Goal: Information Seeking & Learning: Learn about a topic

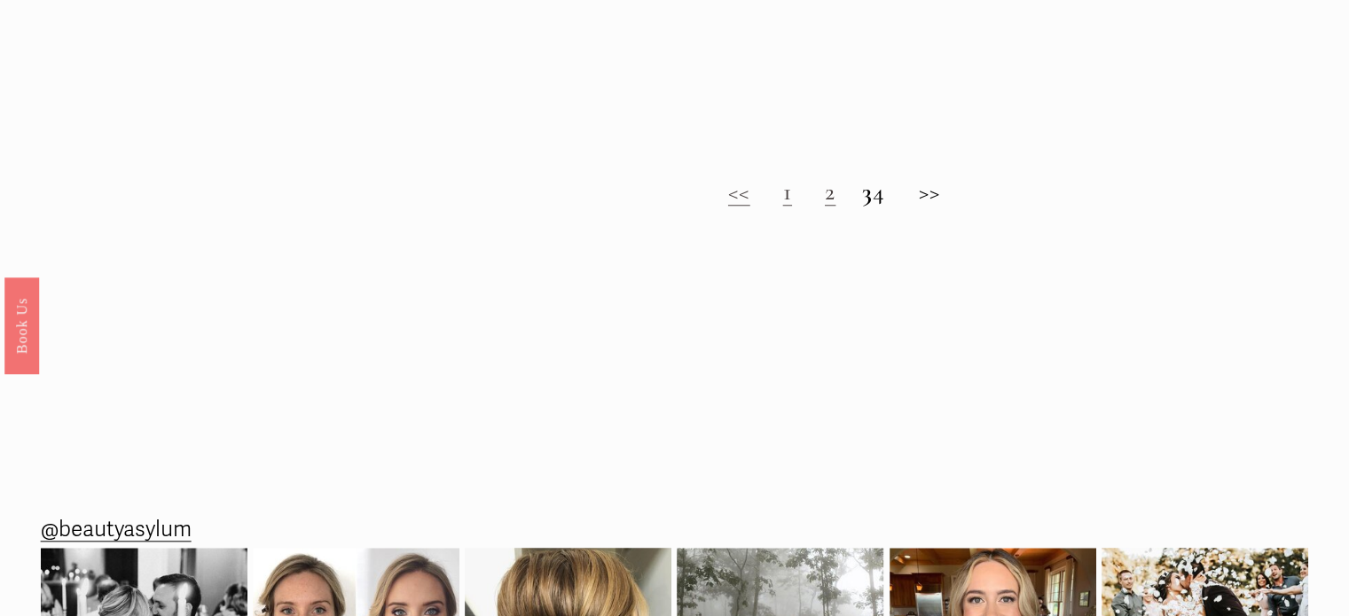
scroll to position [1774, 0]
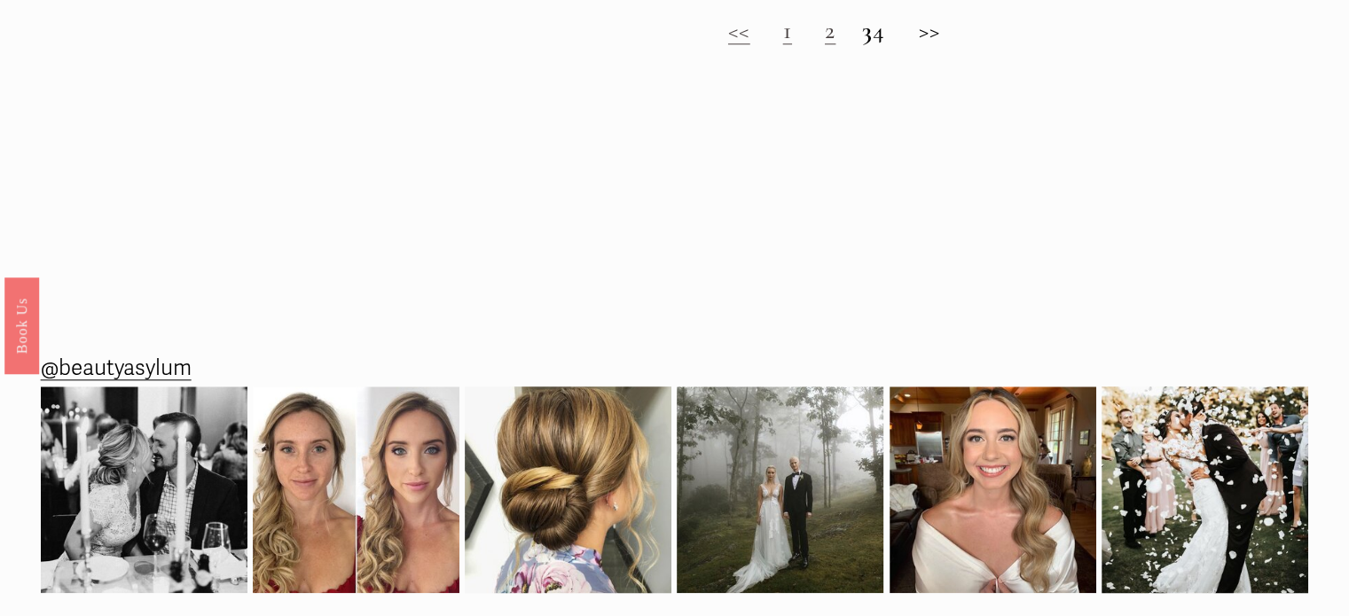
click at [825, 39] on link "2" at bounding box center [830, 30] width 11 height 30
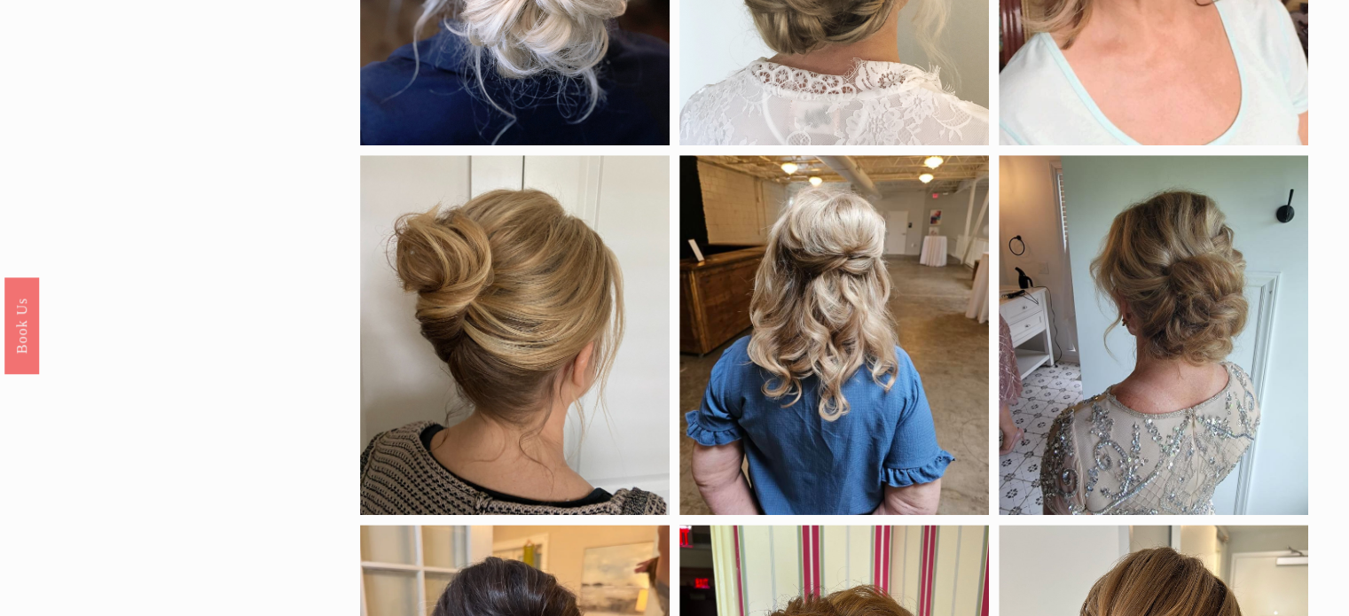
scroll to position [887, 0]
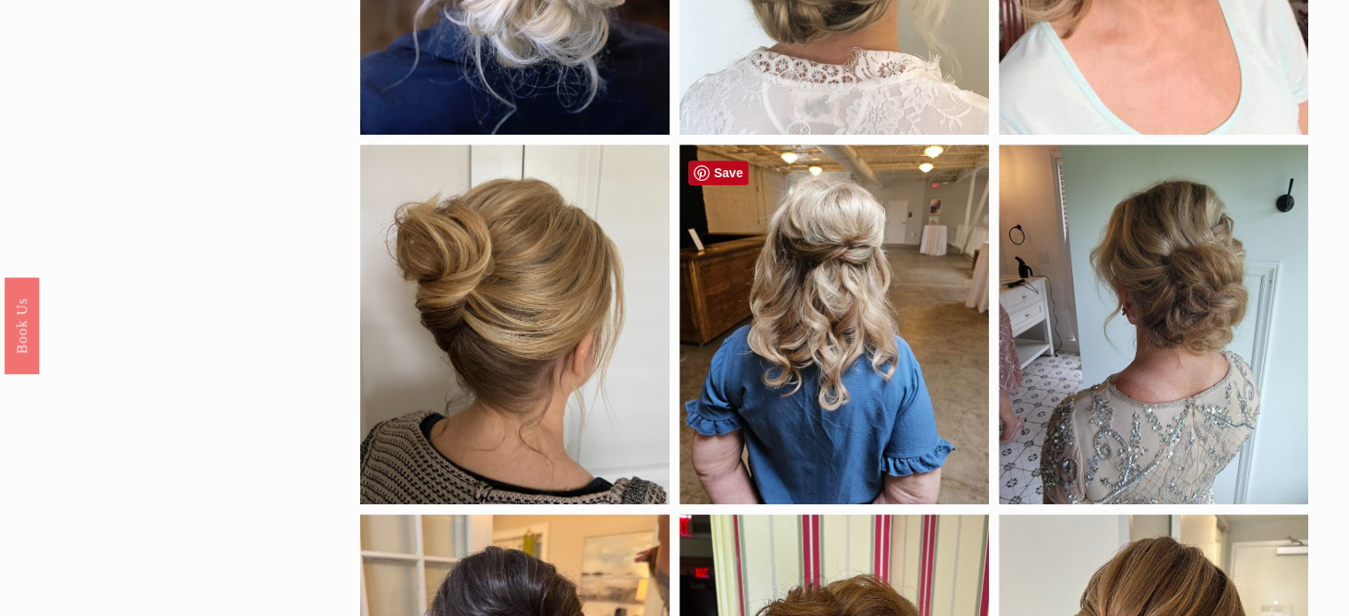
click at [874, 275] on div at bounding box center [833, 325] width 309 height 360
click at [805, 283] on div at bounding box center [833, 325] width 309 height 360
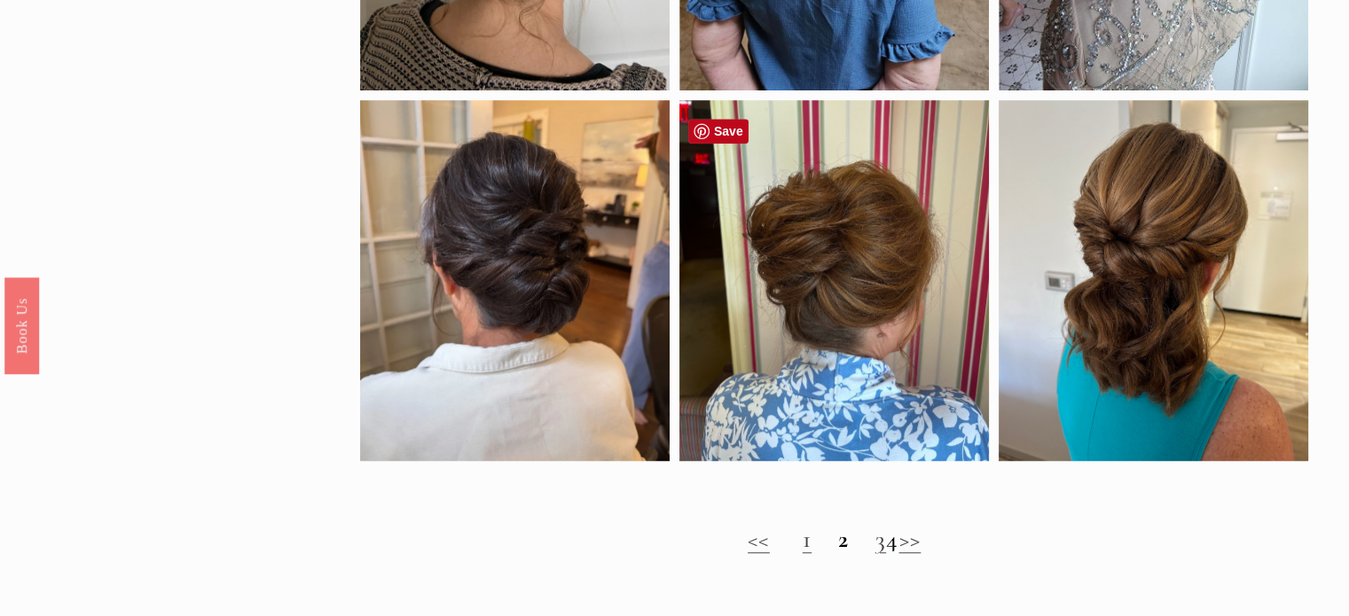
scroll to position [1419, 0]
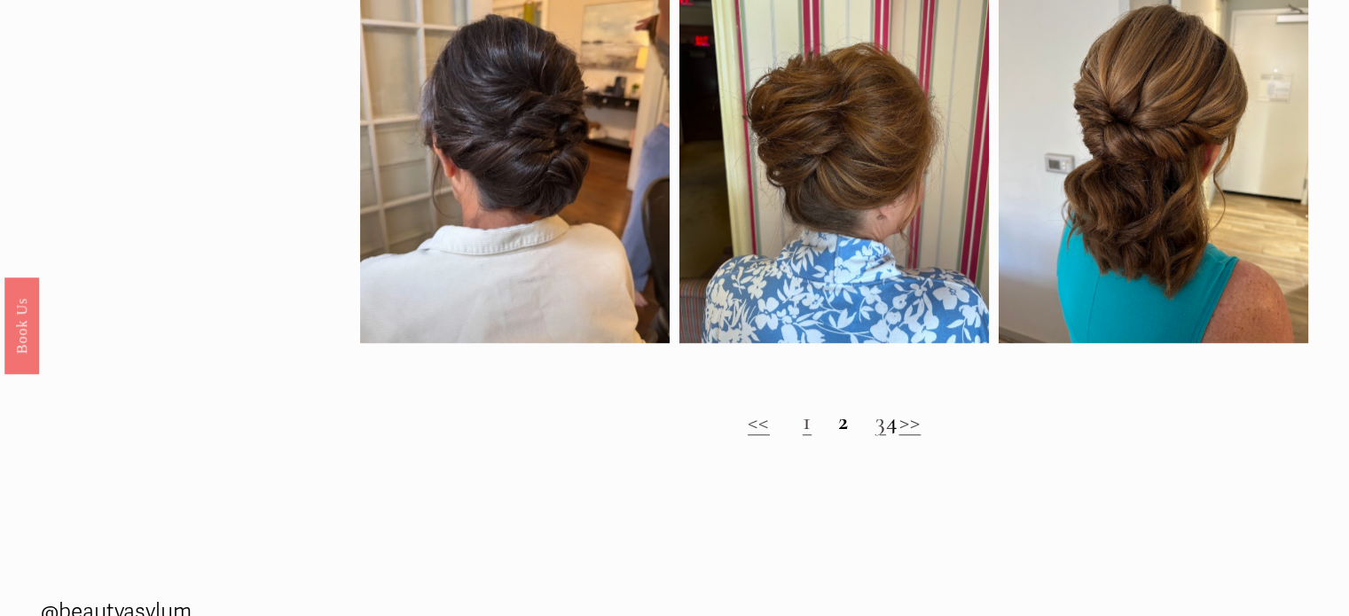
click at [875, 434] on link "3" at bounding box center [880, 421] width 11 height 30
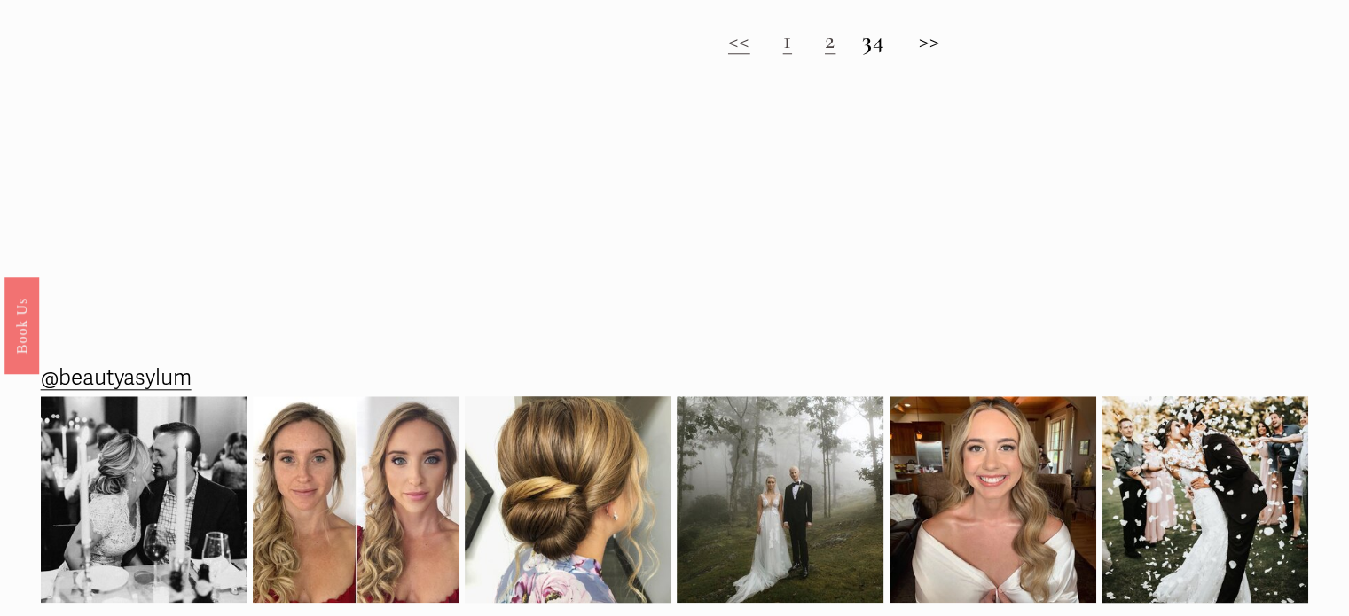
scroll to position [1774, 0]
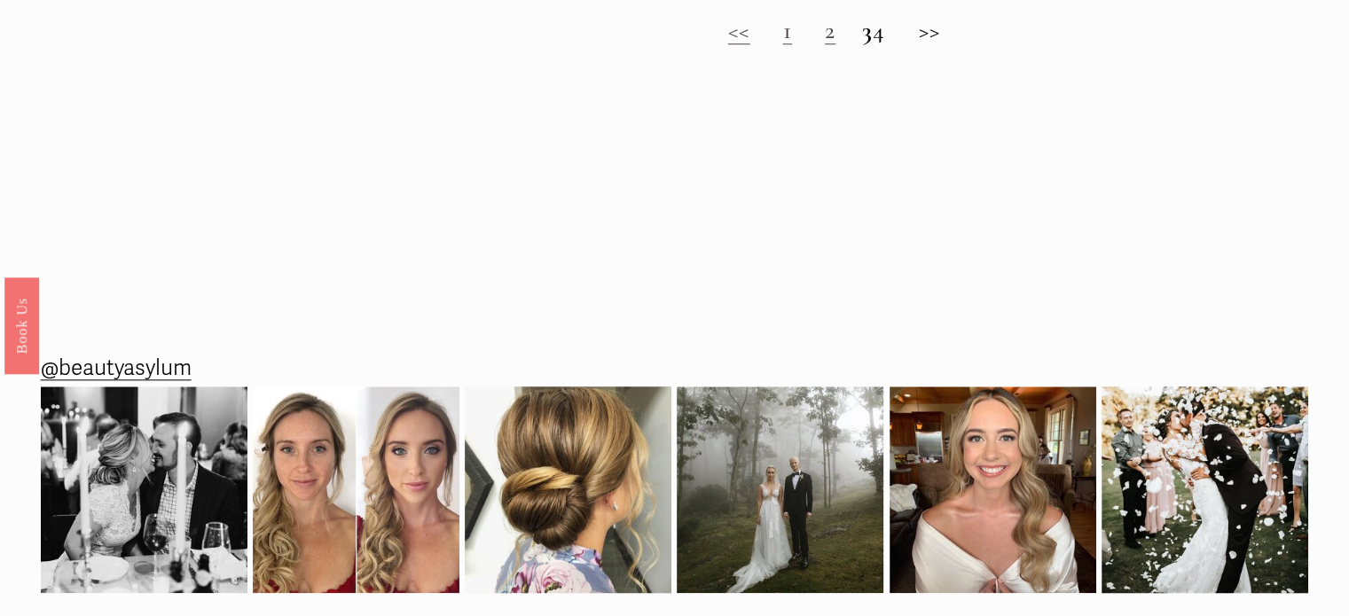
click at [890, 43] on h2 "<< 1 2 3 4 >>" at bounding box center [834, 30] width 949 height 29
click at [893, 45] on h2 "<< 1 2 3 4 >>" at bounding box center [834, 30] width 949 height 29
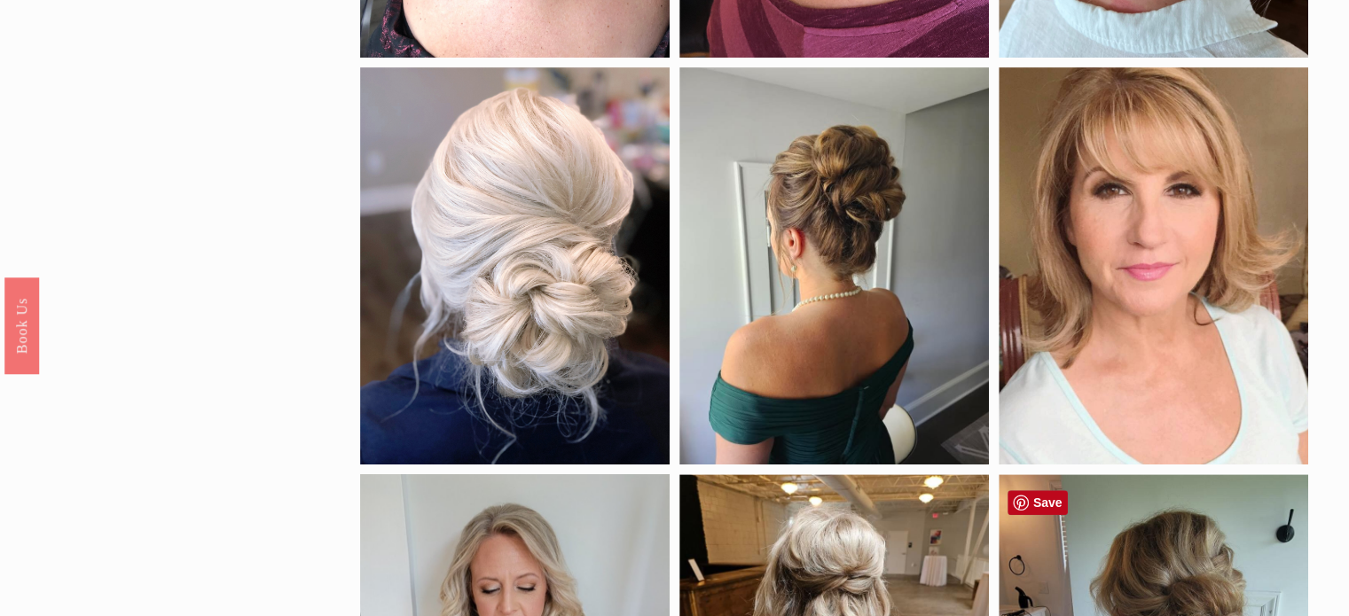
scroll to position [0, 0]
